Goal: Check status: Check status

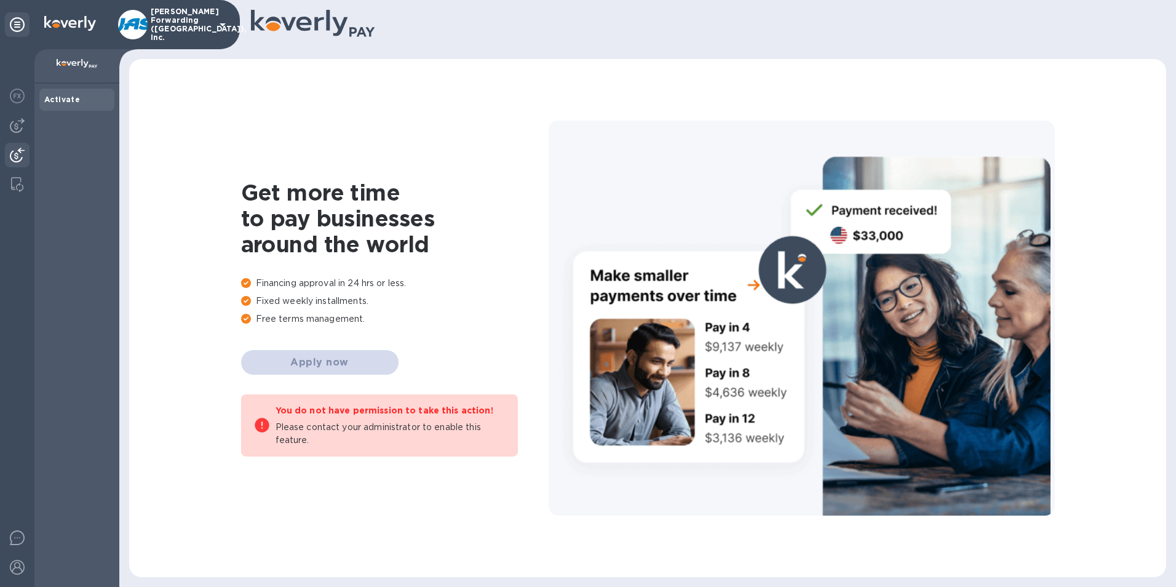
click at [19, 150] on img at bounding box center [17, 155] width 15 height 15
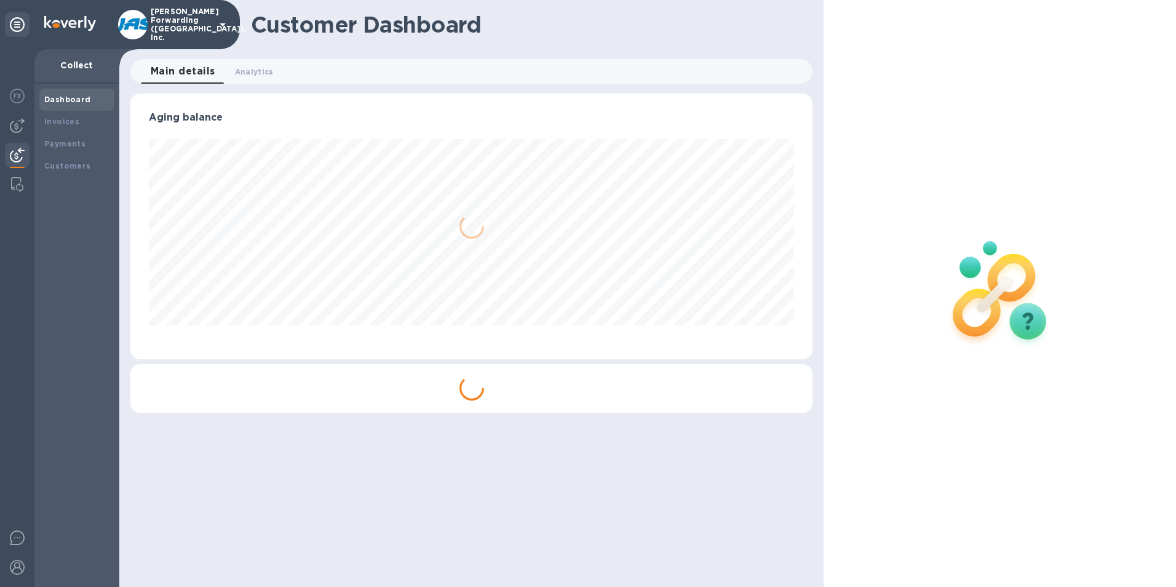
scroll to position [266, 683]
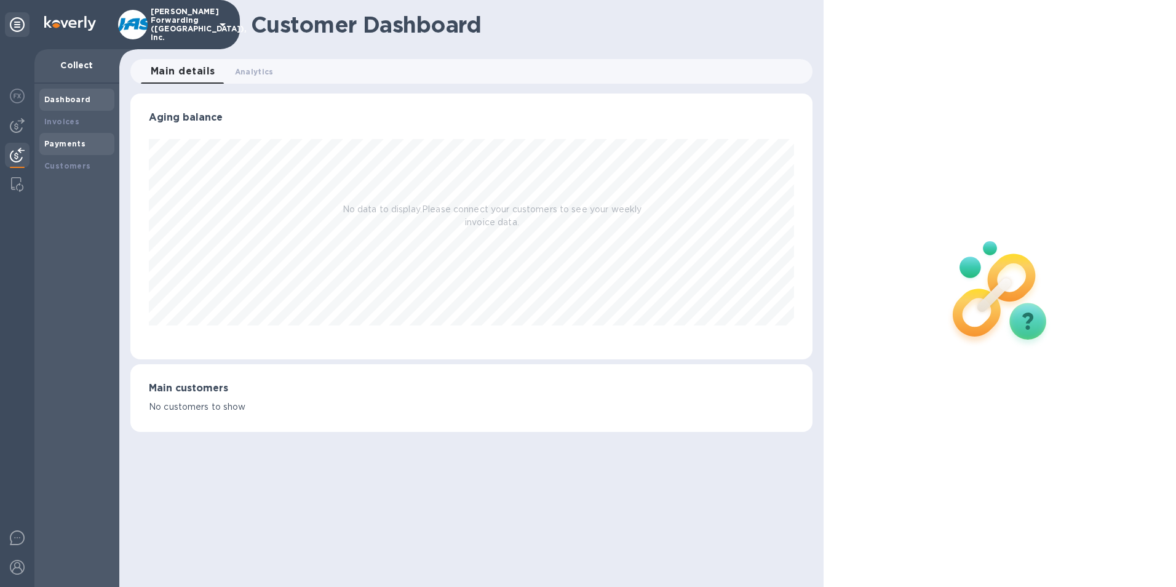
click at [56, 140] on b "Payments" at bounding box center [64, 143] width 41 height 9
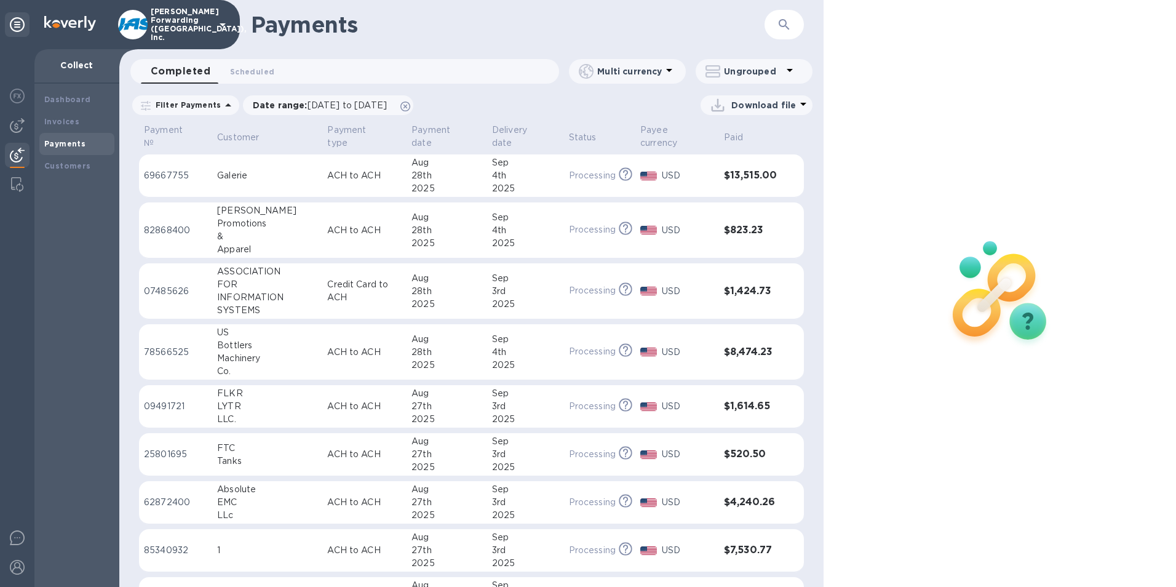
click at [779, 22] on icon "button" at bounding box center [784, 24] width 10 height 10
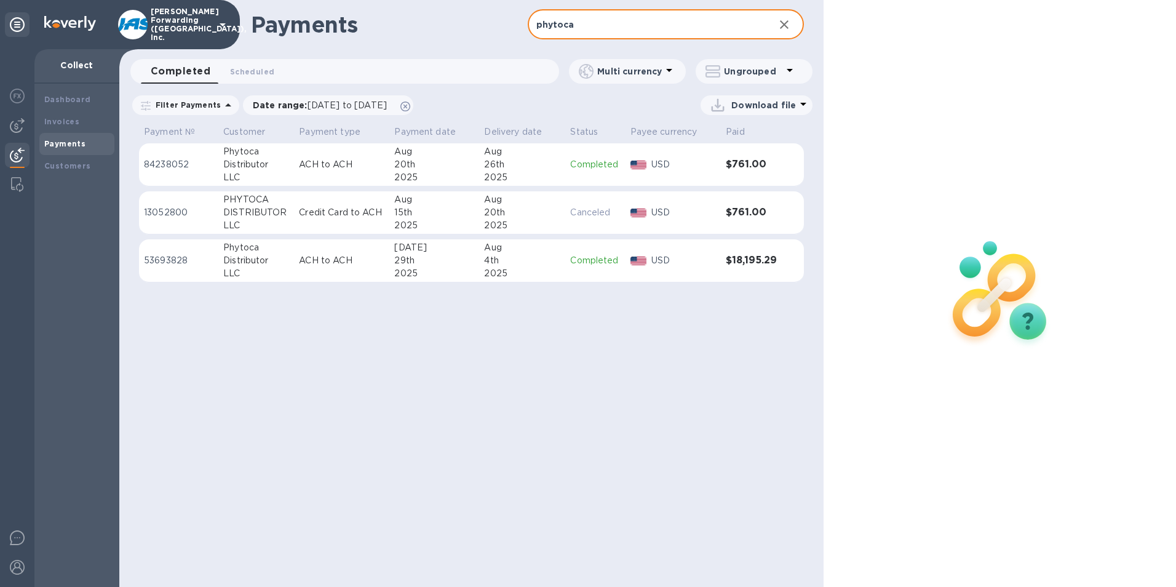
type input "phytoca"
click at [780, 23] on icon "button" at bounding box center [784, 24] width 15 height 15
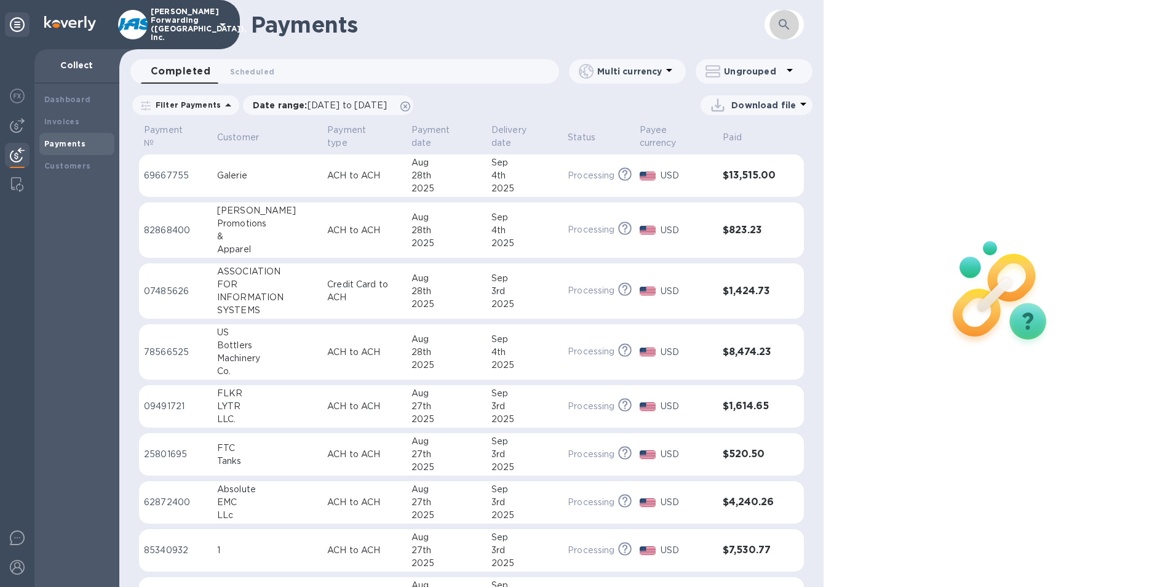
click at [785, 18] on icon "button" at bounding box center [784, 24] width 15 height 15
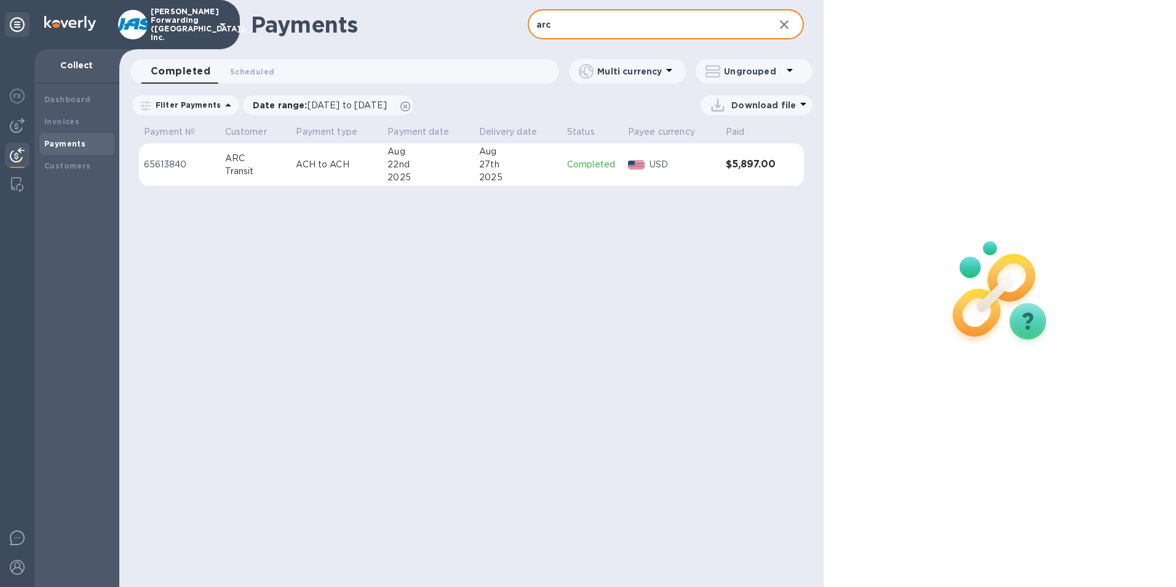
type input "arc"
click at [201, 169] on p "65613840" at bounding box center [179, 164] width 71 height 13
